Goal: Task Accomplishment & Management: Complete application form

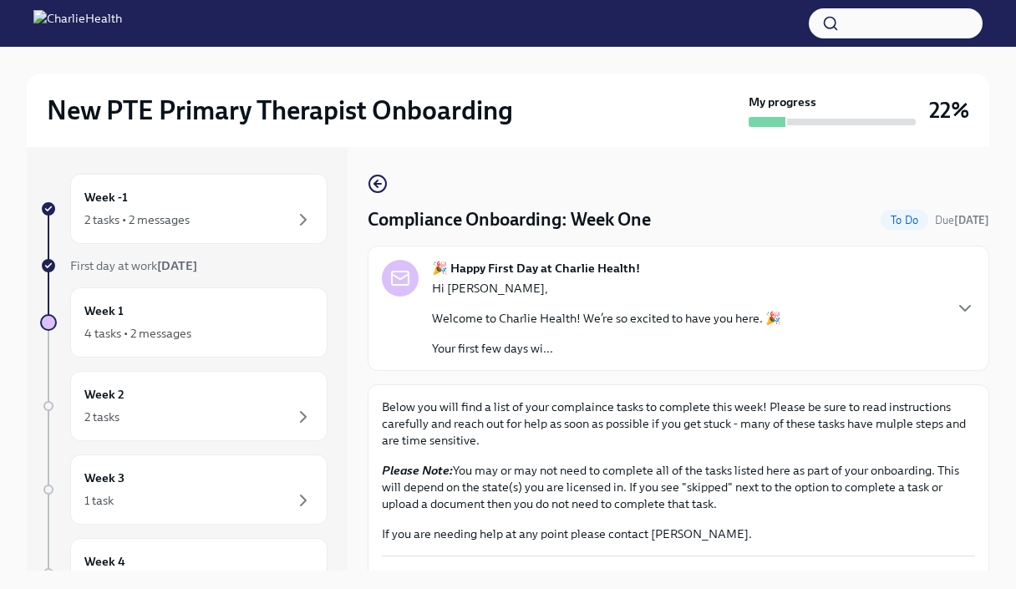
scroll to position [828, 0]
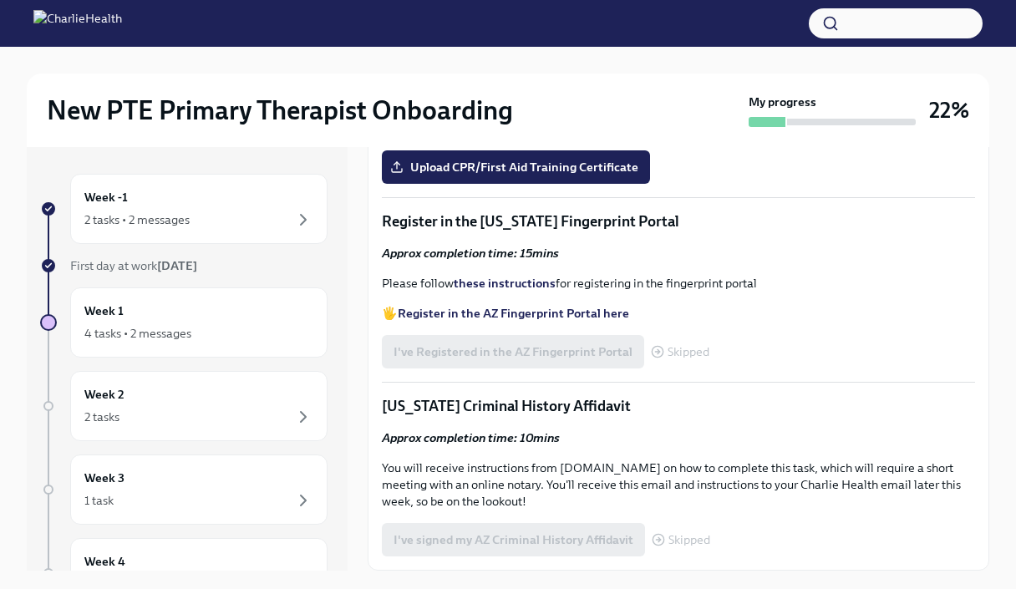
click at [0, 0] on input "Upload the [US_STATE] Telehealth Certificate" at bounding box center [0, 0] width 0 height 0
click at [538, 76] on strong "Access your CPR & First Aid training HERE" at bounding box center [516, 68] width 236 height 15
click at [566, 175] on span "Upload CPR/First Aid Training Certificate" at bounding box center [516, 167] width 245 height 17
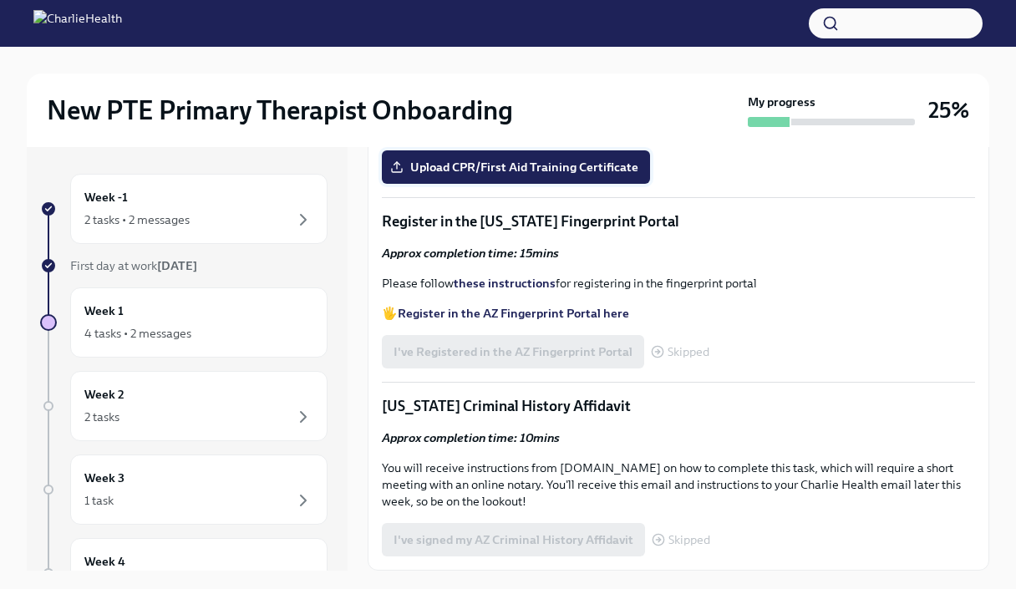
click at [0, 0] on input "Upload CPR/First Aid Training Certificate" at bounding box center [0, 0] width 0 height 0
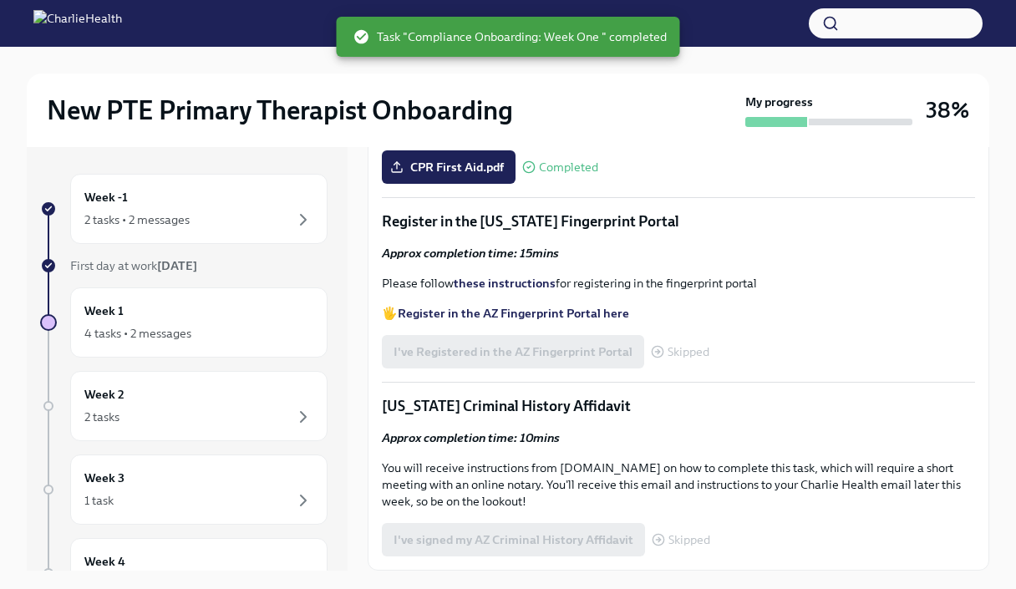
click at [556, 321] on strong "Register in the AZ Fingerprint Portal here" at bounding box center [513, 313] width 231 height 15
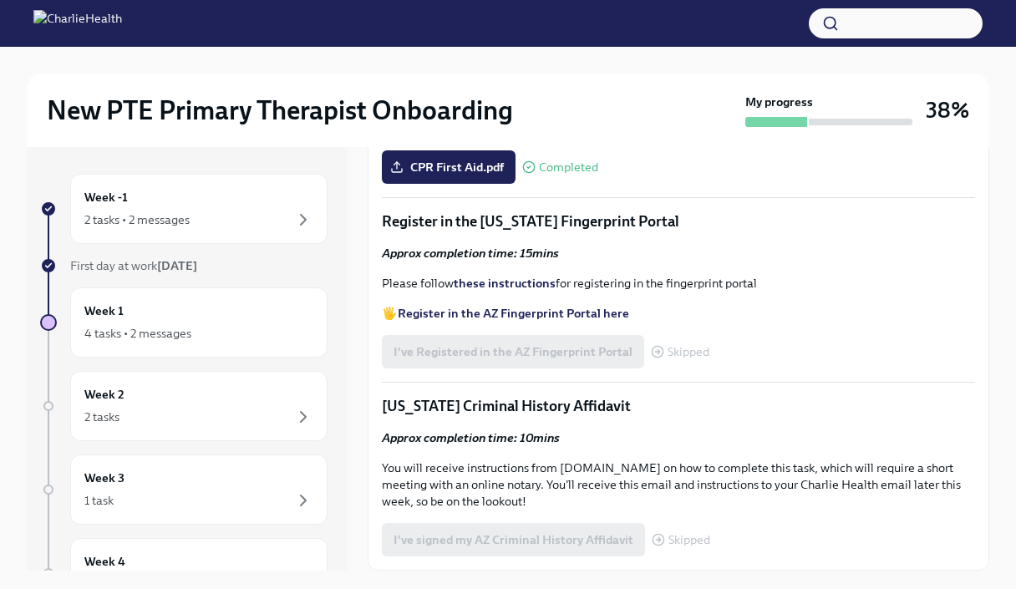
scroll to position [1161, 0]
click at [526, 291] on strong "these instructions" at bounding box center [505, 283] width 102 height 15
click at [510, 291] on strong "these instructions" at bounding box center [505, 283] width 102 height 15
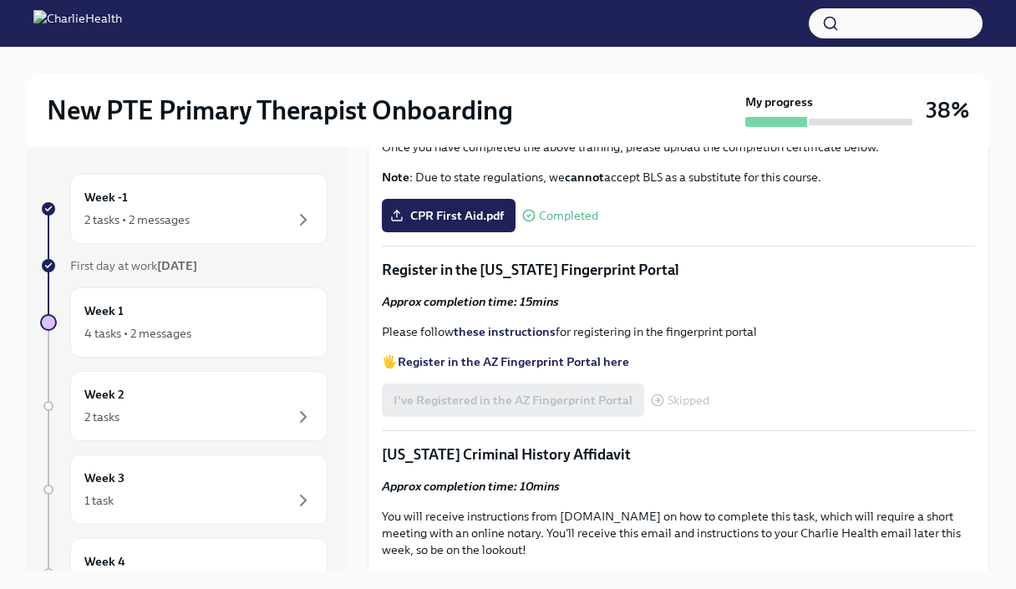
scroll to position [1250, 0]
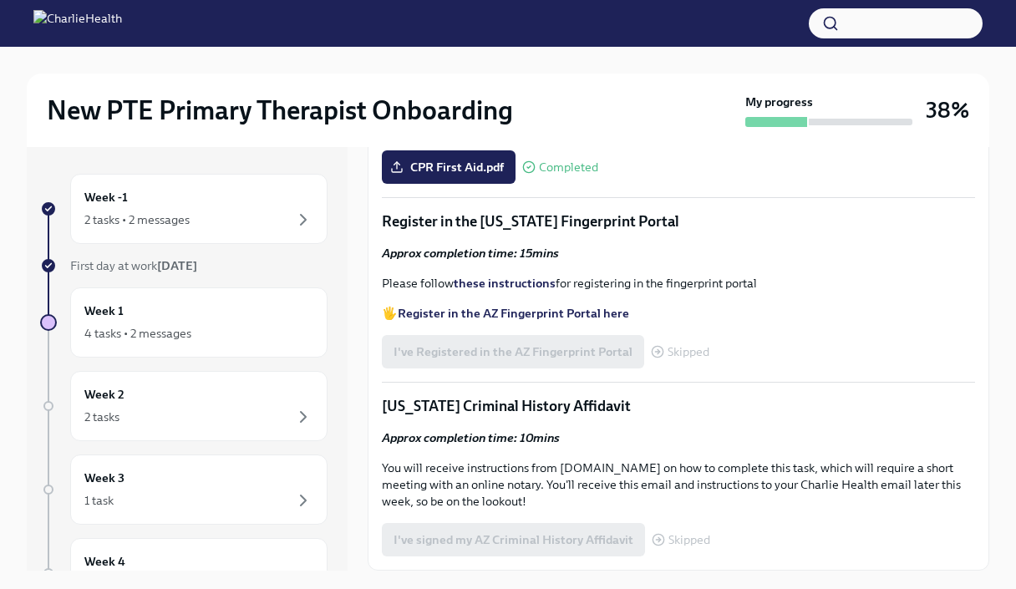
click at [463, 344] on div "I've Registered in the AZ Fingerprint Portal Skipped" at bounding box center [546, 351] width 328 height 33
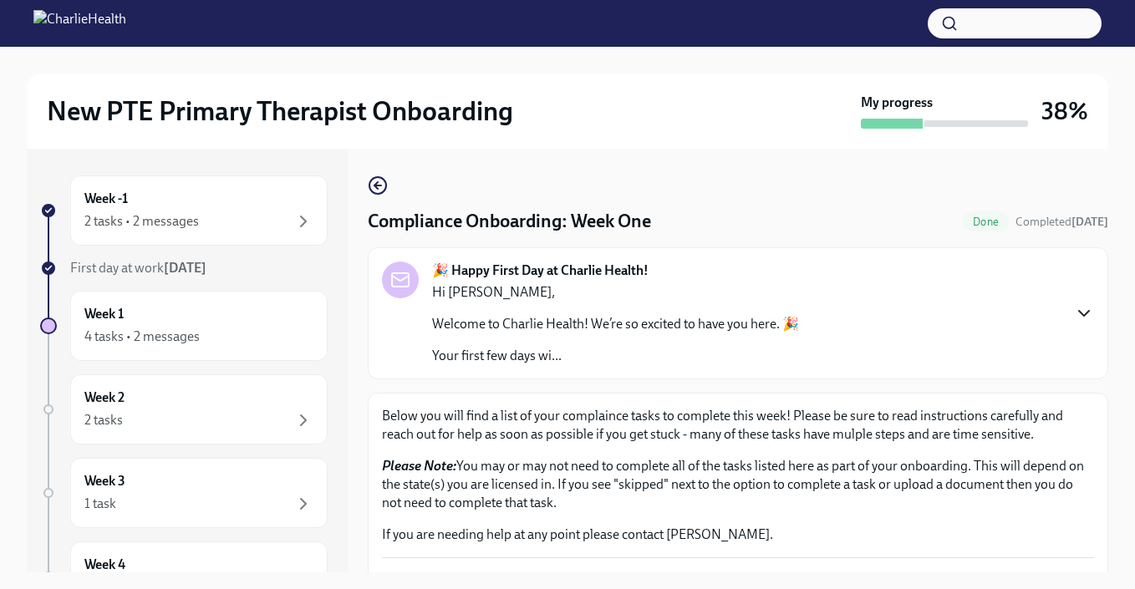
click at [866, 313] on icon "button" at bounding box center [1084, 313] width 20 height 20
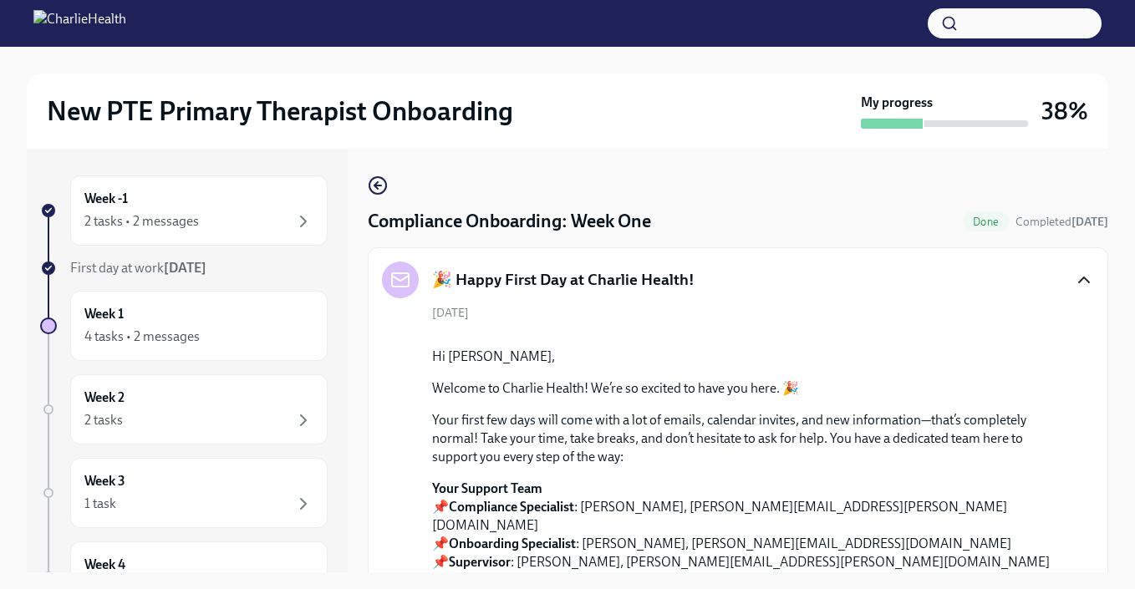
click at [866, 269] on div "🎉 Happy First Day at Charlie Health!" at bounding box center [738, 280] width 712 height 37
click at [373, 182] on icon "button" at bounding box center [378, 185] width 20 height 20
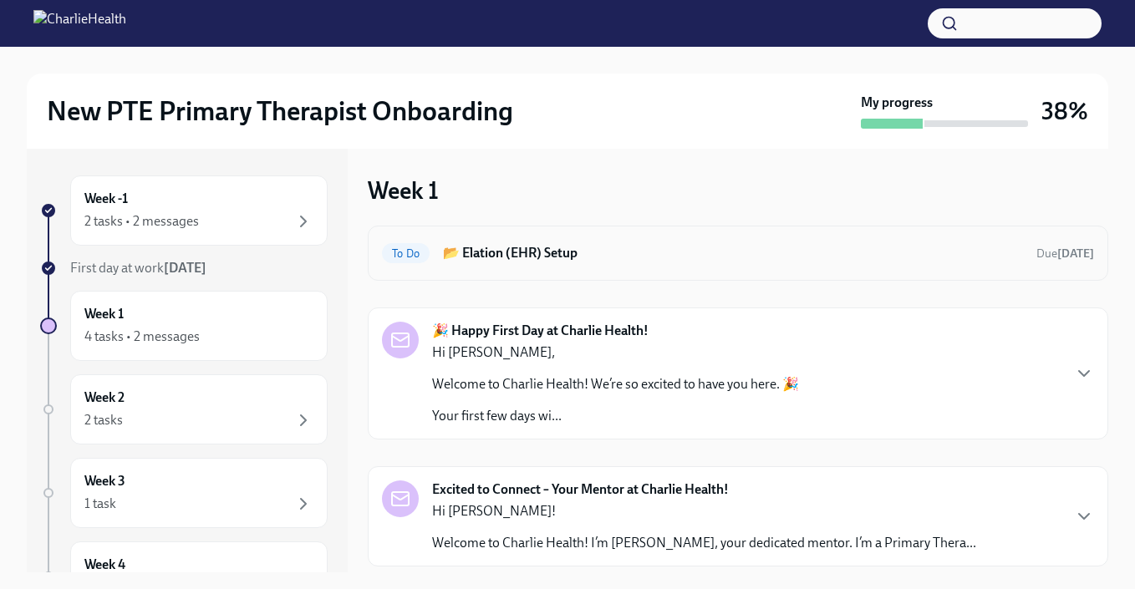
click at [563, 259] on h6 "📂 Elation (EHR) Setup" at bounding box center [733, 253] width 580 height 18
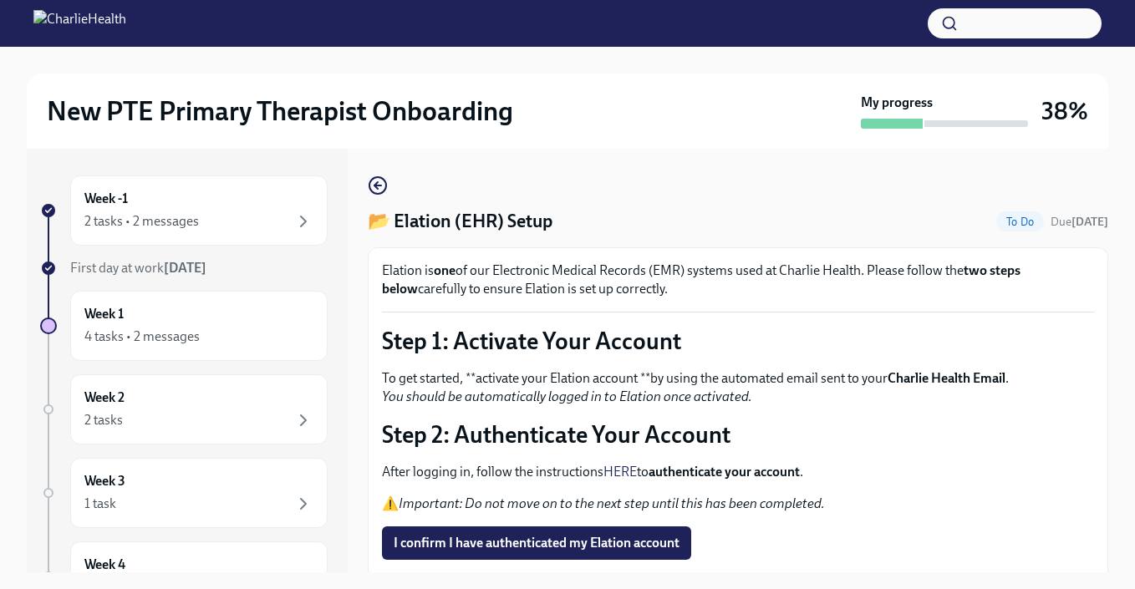
scroll to position [73, 0]
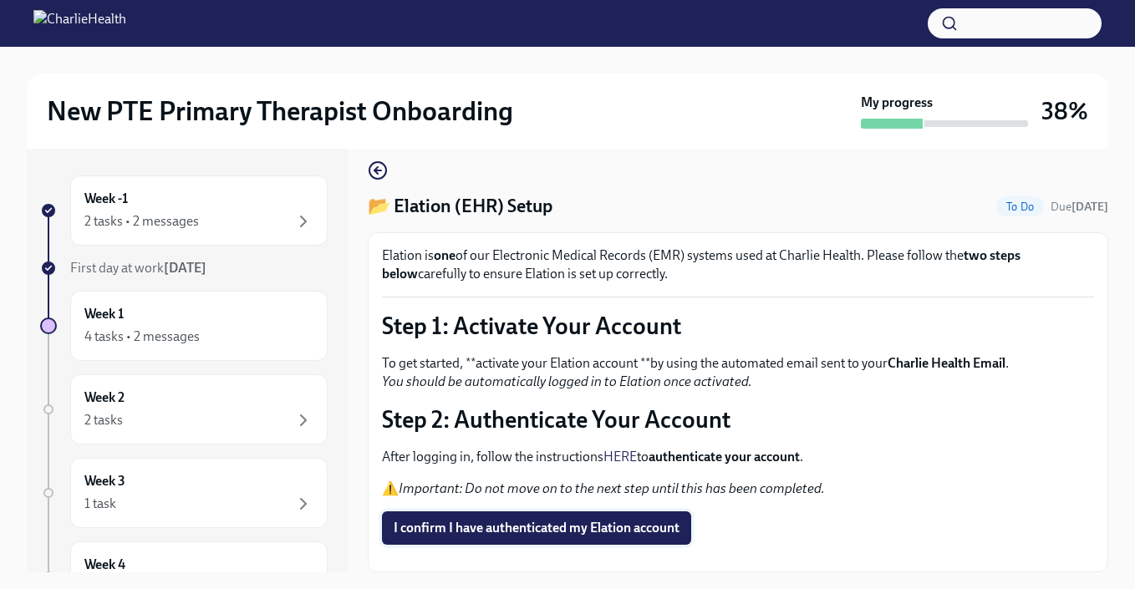
click at [591, 520] on span "I confirm I have authenticated my Elation account" at bounding box center [537, 528] width 286 height 17
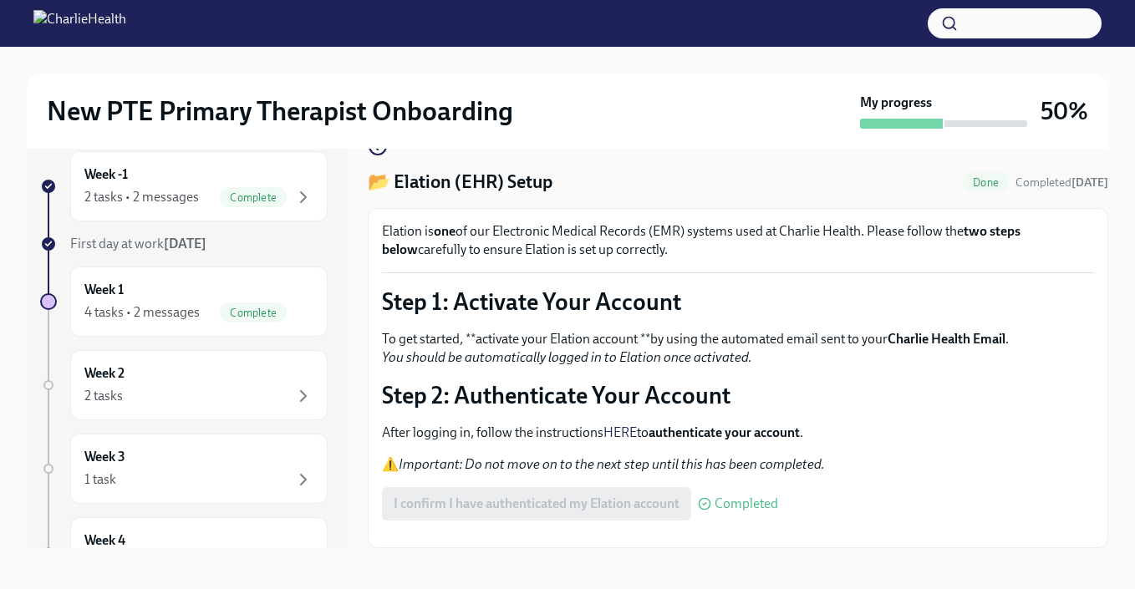
scroll to position [30, 0]
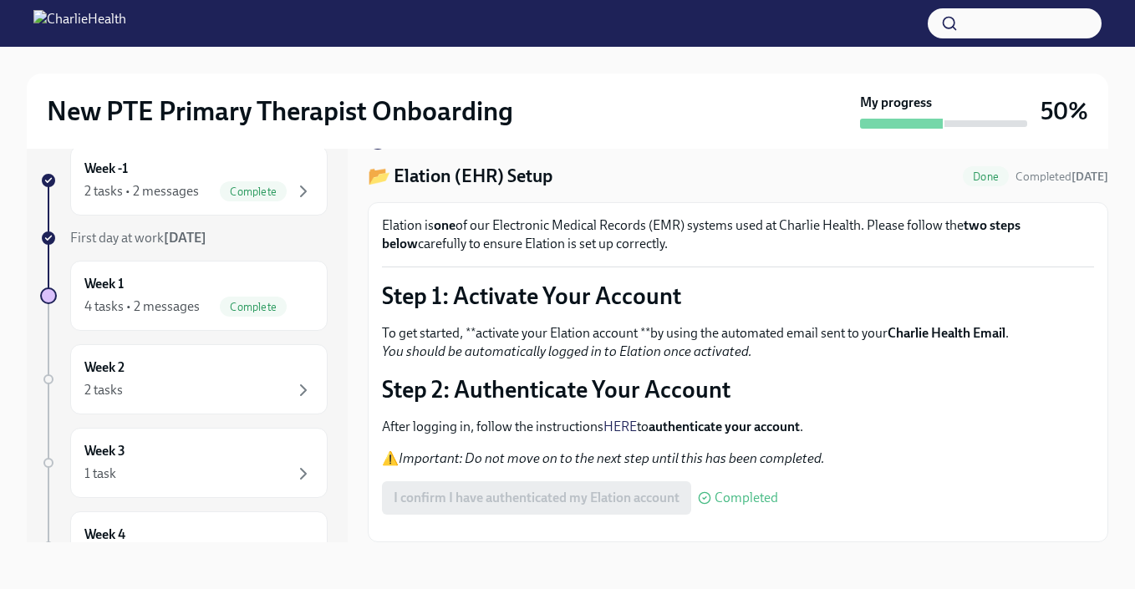
click at [755, 419] on strong "authenticate your account" at bounding box center [723, 427] width 151 height 16
click at [555, 481] on div "I confirm I have authenticated my Elation account Completed" at bounding box center [580, 497] width 396 height 33
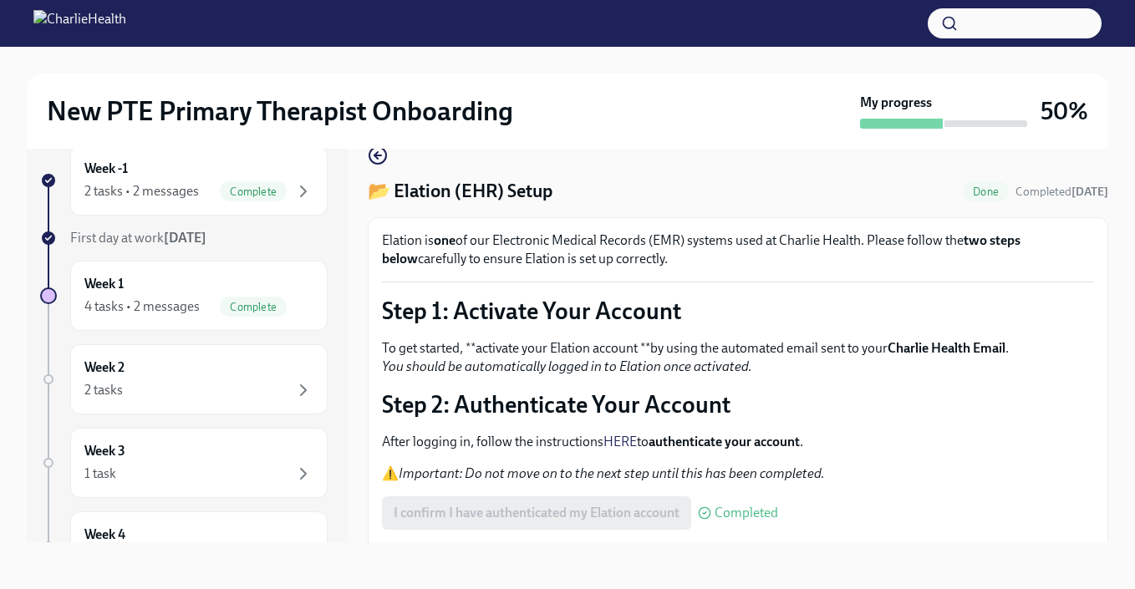
scroll to position [0, 0]
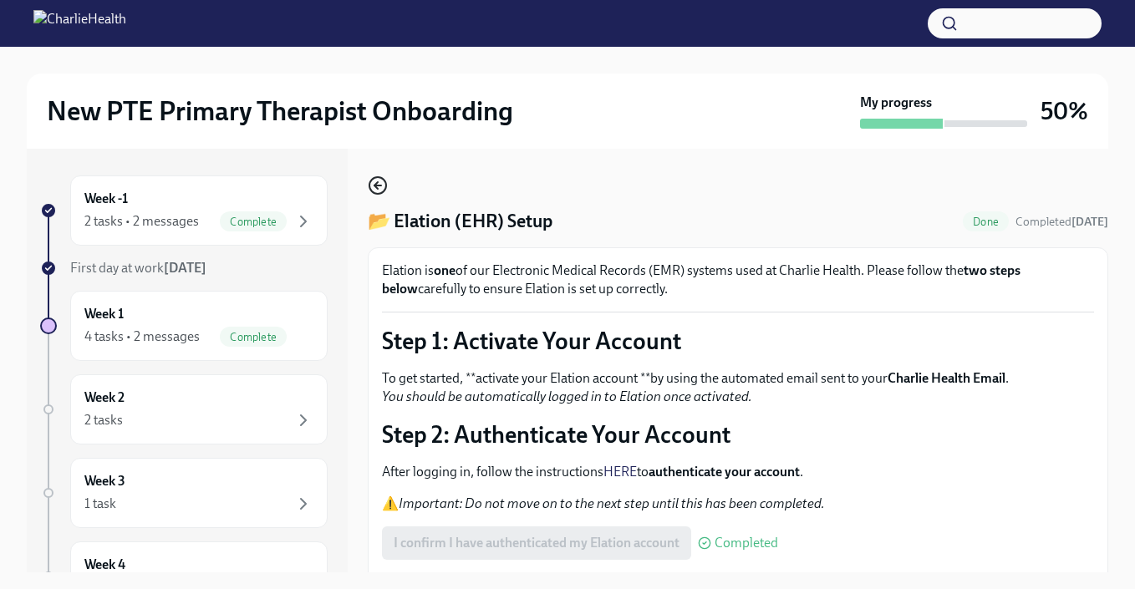
click at [376, 185] on icon "button" at bounding box center [377, 185] width 7 height 0
